Goal: Transaction & Acquisition: Book appointment/travel/reservation

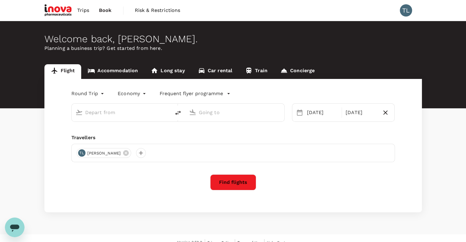
click at [104, 112] on input "text" at bounding box center [121, 112] width 73 height 9
click at [125, 70] on link "Accommodation" at bounding box center [112, 71] width 63 height 15
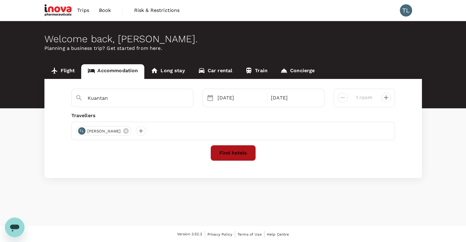
click at [232, 154] on button "Find hotels" at bounding box center [232, 153] width 45 height 16
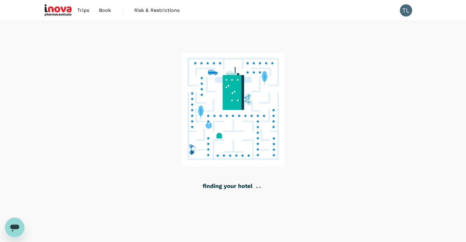
click at [318, 196] on div at bounding box center [233, 131] width 466 height 221
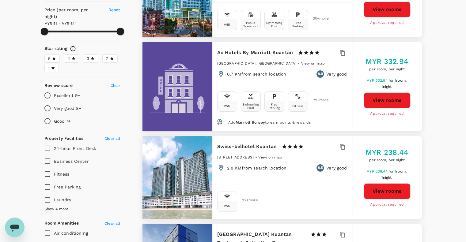
scroll to position [165, 0]
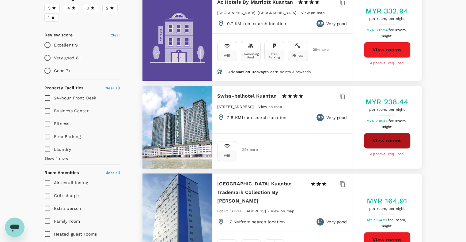
click at [380, 142] on button "View rooms" at bounding box center [387, 141] width 47 height 16
type input "612.58"
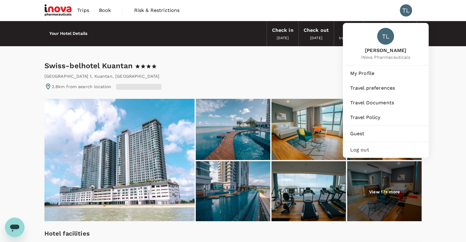
click at [402, 13] on div "TL" at bounding box center [406, 10] width 12 height 12
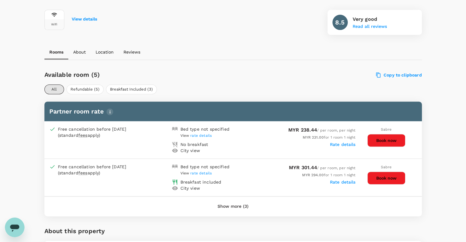
scroll to position [235, 0]
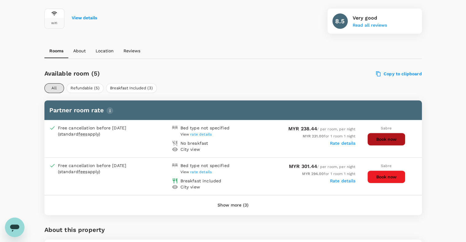
click at [398, 142] on button "Book now" at bounding box center [386, 139] width 38 height 13
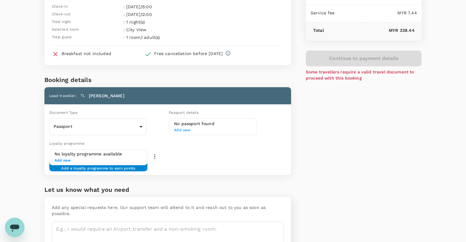
scroll to position [56, 0]
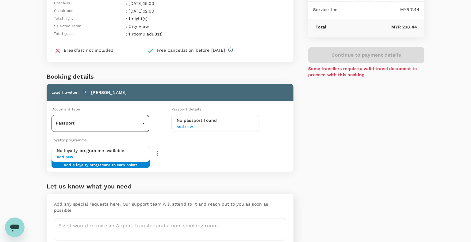
click at [124, 124] on body "Back to hotel details Review selection You've selected Swiss-belhotel Kuantan C…" at bounding box center [235, 109] width 471 height 331
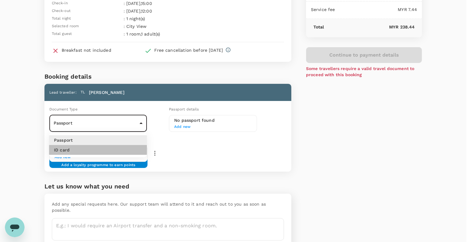
click at [94, 153] on li "ID card" at bounding box center [98, 150] width 98 height 10
type input "Id card"
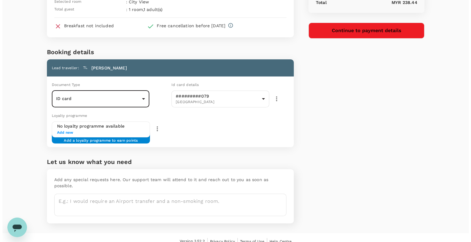
scroll to position [0, 0]
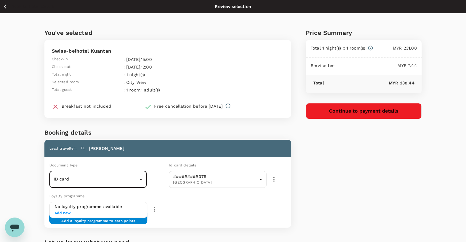
click at [388, 110] on button "Continue to payment details" at bounding box center [364, 111] width 116 height 16
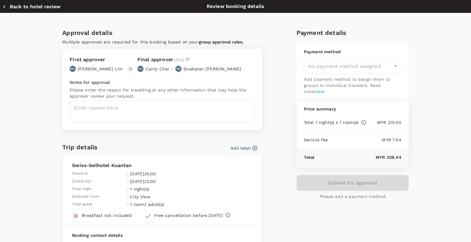
click at [350, 197] on p "Please add a payment method" at bounding box center [352, 197] width 66 height 6
click at [36, 4] on button "Back to hotel review" at bounding box center [31, 7] width 58 height 6
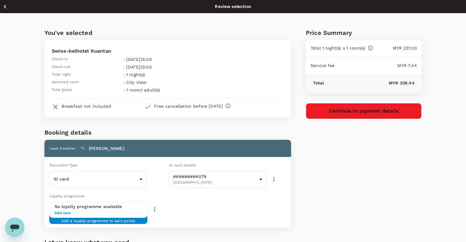
click at [6, 6] on icon "button" at bounding box center [5, 7] width 8 height 8
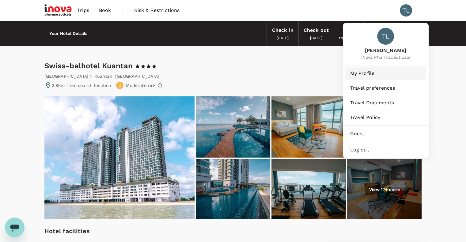
click at [376, 74] on span "My Profile" at bounding box center [385, 73] width 71 height 7
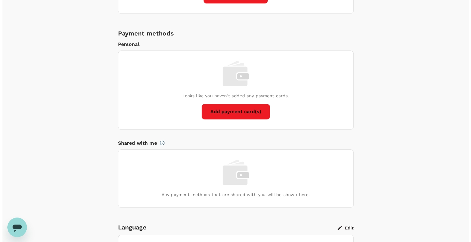
scroll to position [402, 0]
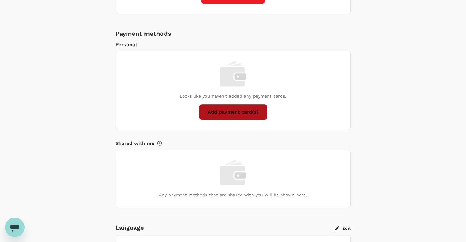
click at [245, 110] on button "Add payment card(s)" at bounding box center [233, 112] width 69 height 16
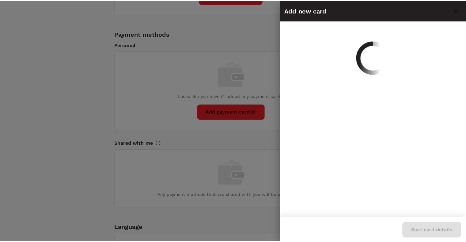
scroll to position [0, 0]
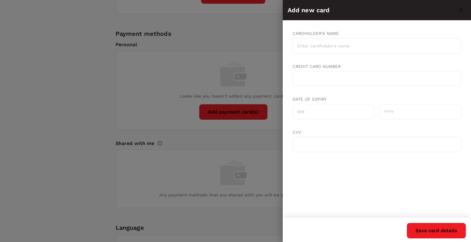
click at [341, 46] on input "Cardholder's name" at bounding box center [376, 45] width 168 height 15
type input "LEE KAR LAM"
click at [314, 114] on input "Date of expiry" at bounding box center [333, 111] width 82 height 15
type input "0"
type input "08"
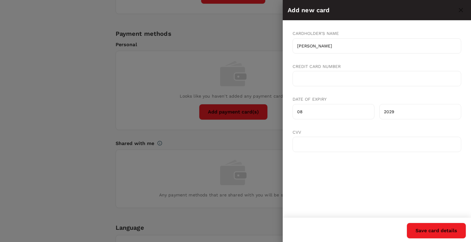
type input "2029"
click at [442, 236] on button "Save card details" at bounding box center [435, 231] width 59 height 16
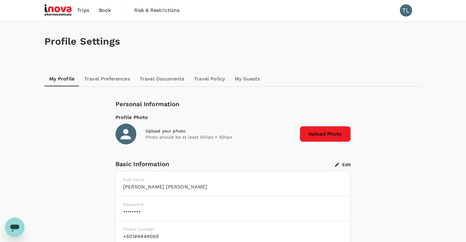
click at [77, 11] on link "Trips" at bounding box center [83, 10] width 22 height 21
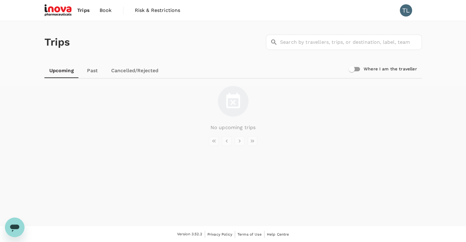
click at [59, 3] on link at bounding box center [58, 10] width 28 height 21
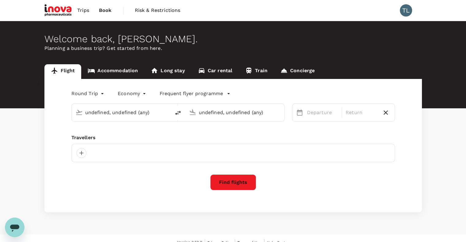
type input "Sultan Abdul Aziz Shah (SZB)"
type input "Sultan Ismail Petra (KBR)"
type input "Sultan Abdul Aziz Shah (SZB)"
type input "Sultan Ismail Petra (KBR)"
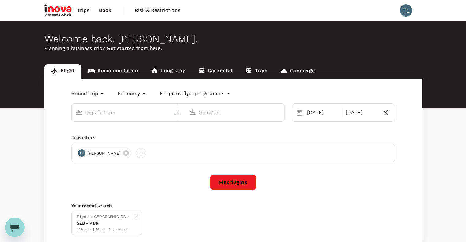
type input "Sultan Abdul Aziz Shah (SZB)"
type input "Sultan Ismail Petra (KBR)"
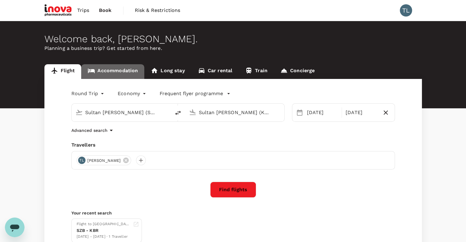
click at [124, 66] on link "Accommodation" at bounding box center [112, 71] width 63 height 15
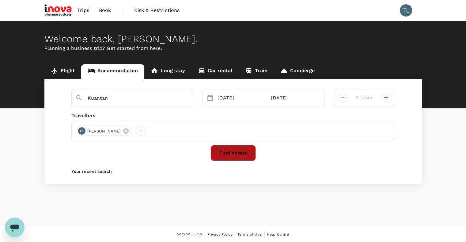
click at [244, 152] on button "Find hotels" at bounding box center [232, 153] width 45 height 16
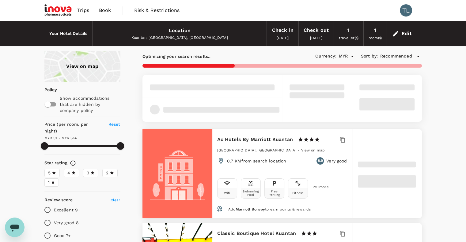
type input "612.58"
type input "MYR"
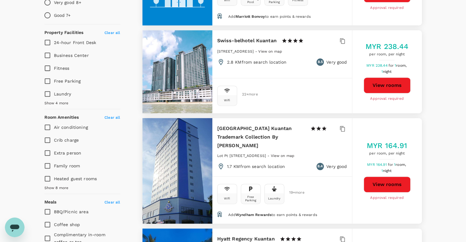
scroll to position [219, 0]
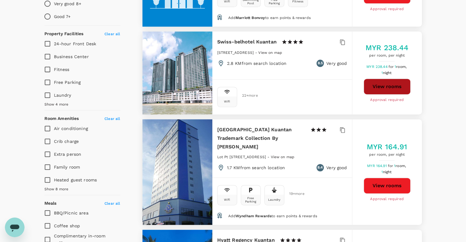
click at [382, 83] on button "View rooms" at bounding box center [387, 87] width 47 height 16
type input "612.58"
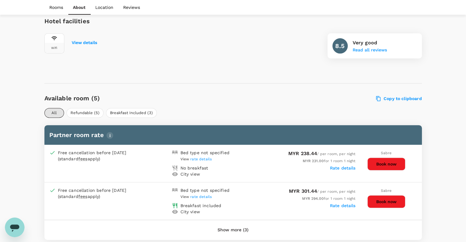
scroll to position [283, 0]
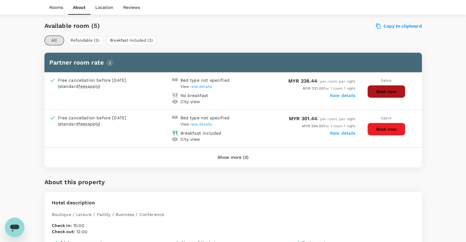
click at [392, 90] on button "Book now" at bounding box center [386, 91] width 38 height 13
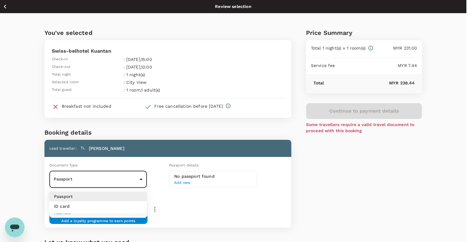
click at [121, 176] on body "Back to hotel details Review selection You've selected Swiss-belhotel Kuantan C…" at bounding box center [235, 165] width 471 height 331
click at [101, 209] on li "ID card" at bounding box center [98, 207] width 98 height 10
type input "Id card"
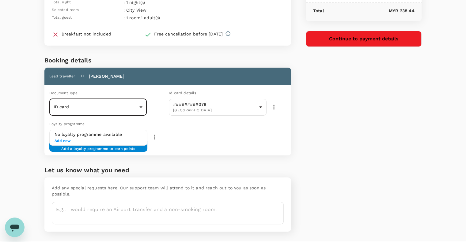
scroll to position [81, 0]
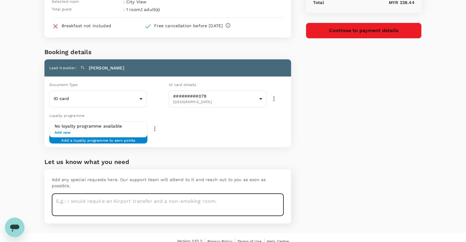
click at [114, 194] on textarea at bounding box center [168, 205] width 232 height 22
type textarea "H"
type textarea "I"
type textarea "H"
type textarea "g"
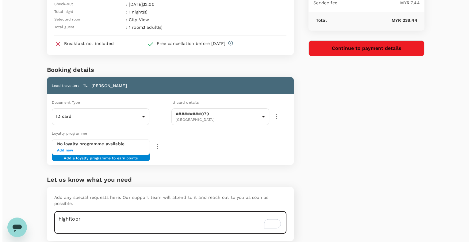
scroll to position [0, 0]
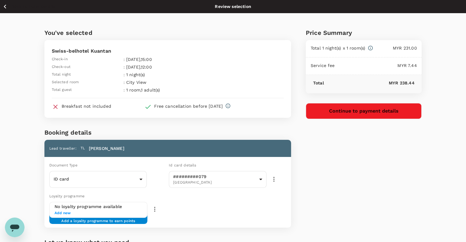
type textarea "highfloor"
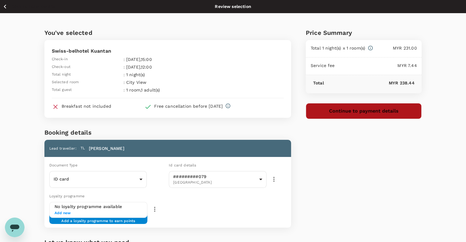
click at [362, 109] on button "Continue to payment details" at bounding box center [364, 111] width 116 height 16
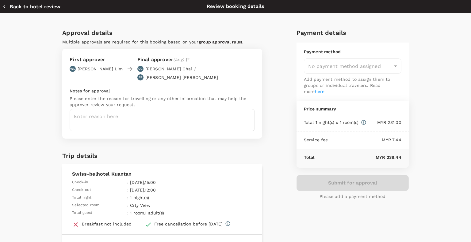
type input "a00188eb-8c06-499c-9313-e969a4042e8b"
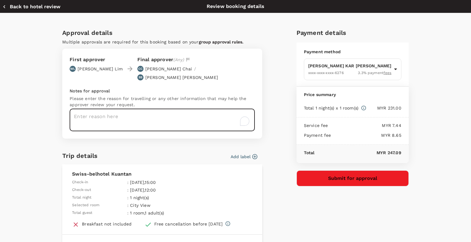
click at [188, 110] on textarea "To enrich screen reader interactions, please activate Accessibility in Grammarl…" at bounding box center [162, 120] width 185 height 22
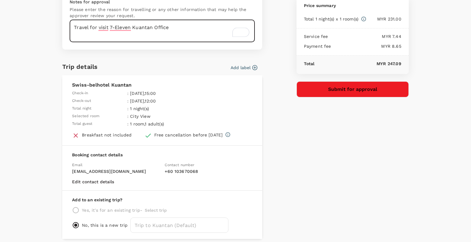
scroll to position [109, 0]
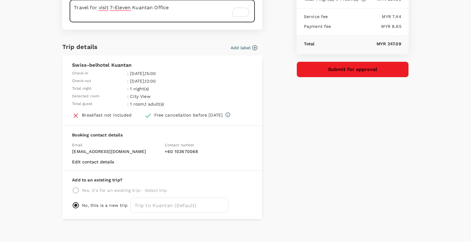
type textarea "Travel for visit 7-Eleven Kuantan Office"
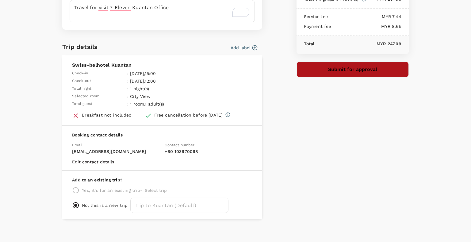
click at [331, 70] on button "Submit for approval" at bounding box center [352, 70] width 112 height 16
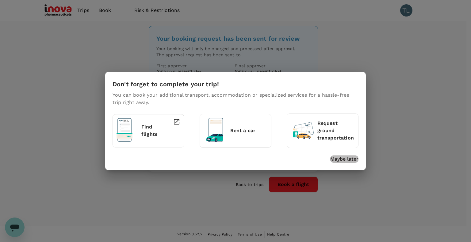
click at [349, 161] on p "Maybe later" at bounding box center [344, 159] width 28 height 7
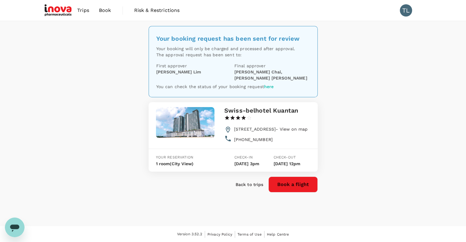
scroll to position [1, 0]
